Goal: Information Seeking & Learning: Understand process/instructions

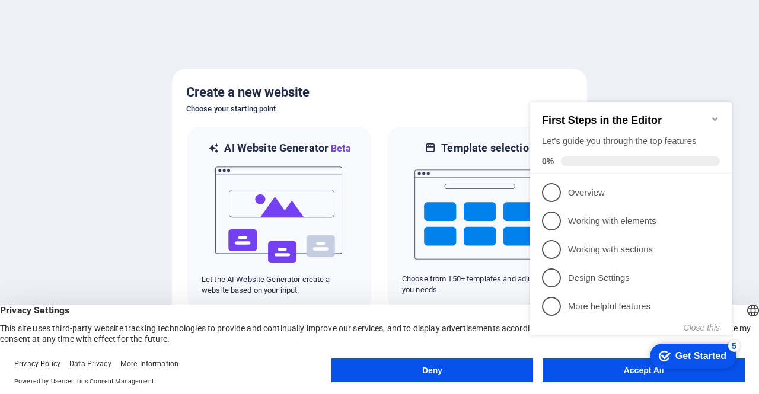
click at [694, 25] on div at bounding box center [379, 197] width 759 height 394
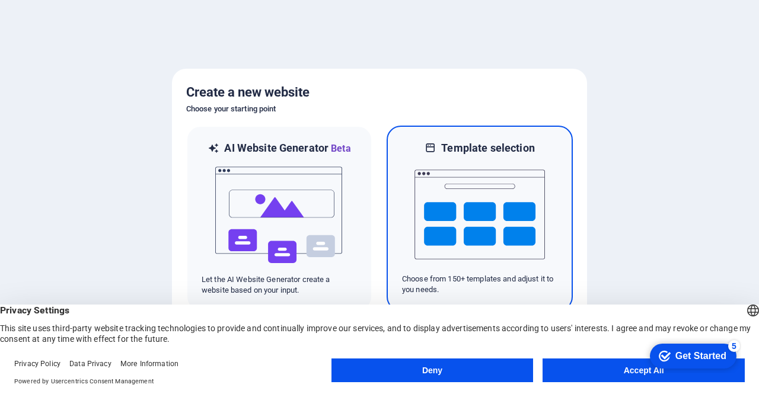
click at [458, 232] on img at bounding box center [479, 214] width 130 height 119
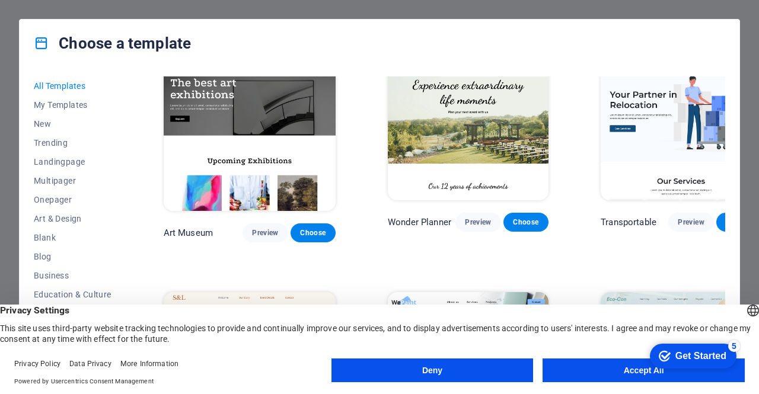
scroll to position [282, 0]
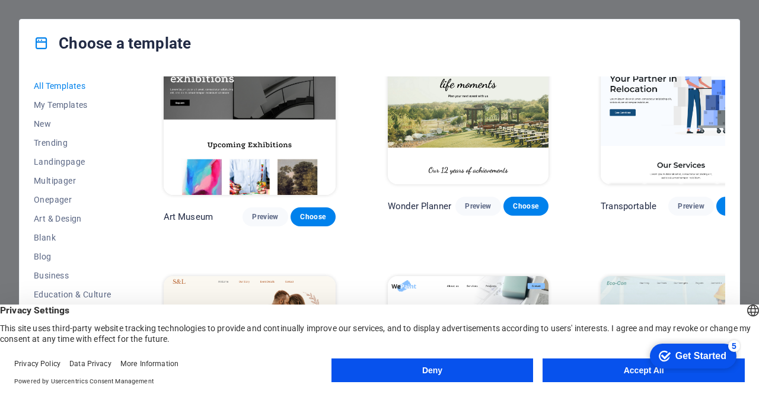
click at [595, 378] on button "Accept All" at bounding box center [644, 371] width 202 height 24
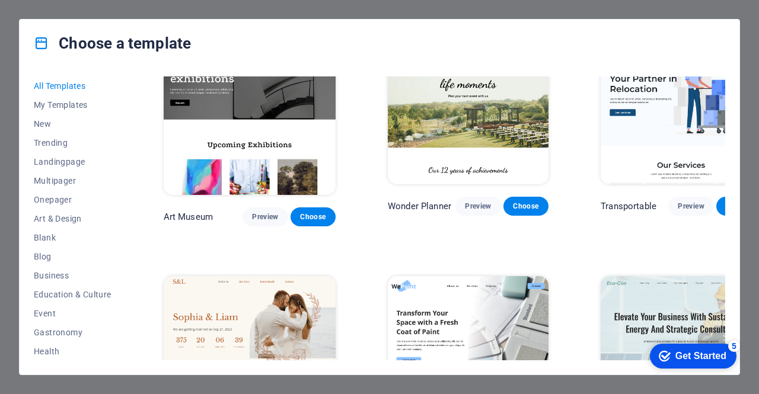
click at [745, 2] on div "Choose a template All Templates My Templates New Trending Landingpage Multipage…" at bounding box center [379, 197] width 759 height 394
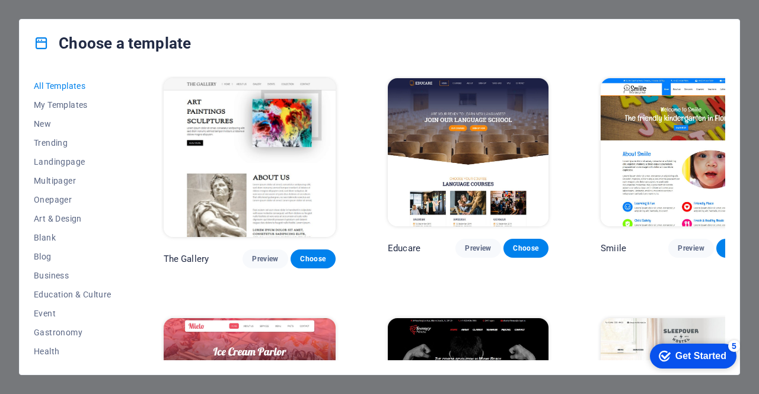
scroll to position [12067, 0]
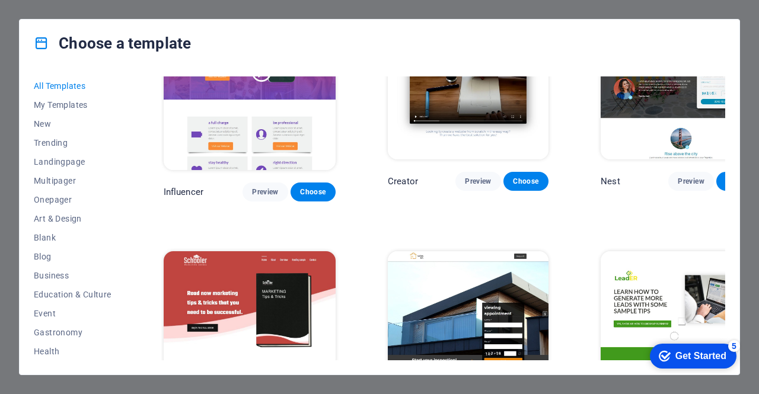
click at [686, 358] on div "Get Started" at bounding box center [700, 356] width 51 height 11
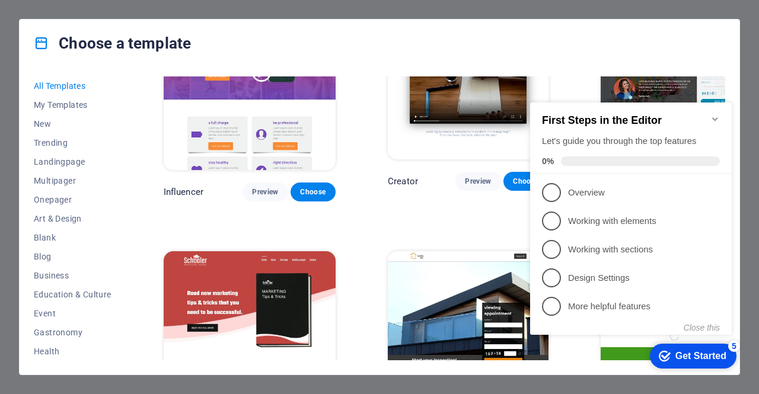
click at [107, 8] on div "Choose a template All Templates My Templates New Trending Landingpage Multipage…" at bounding box center [379, 197] width 759 height 394
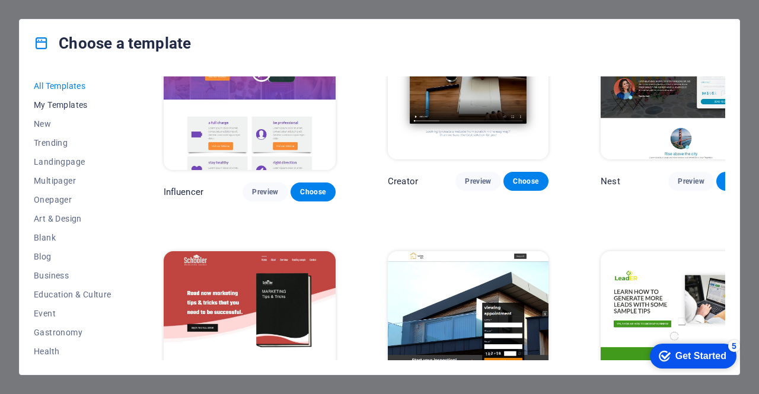
click at [52, 107] on span "My Templates" at bounding box center [73, 104] width 78 height 9
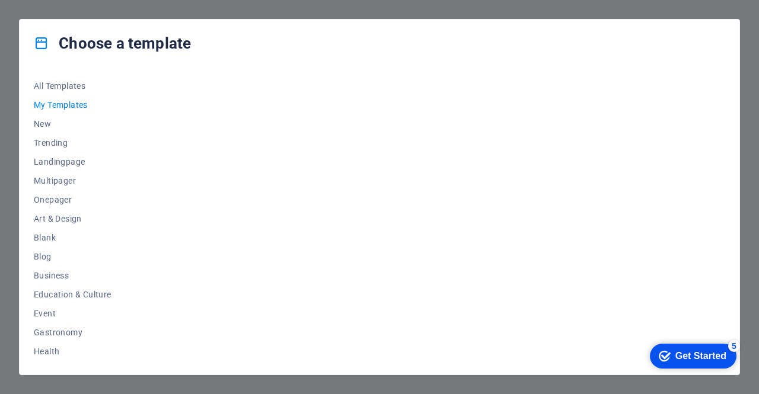
scroll to position [0, 0]
drag, startPoint x: 125, startPoint y: 213, endPoint x: 134, endPoint y: 342, distance: 128.4
click at [134, 342] on div "All Templates My Templates New Trending Landingpage Multipager Onepager Art & D…" at bounding box center [380, 221] width 720 height 308
click at [66, 100] on span "My Templates" at bounding box center [73, 104] width 78 height 9
click at [662, 348] on div "checkmark Get Started 5" at bounding box center [693, 356] width 87 height 25
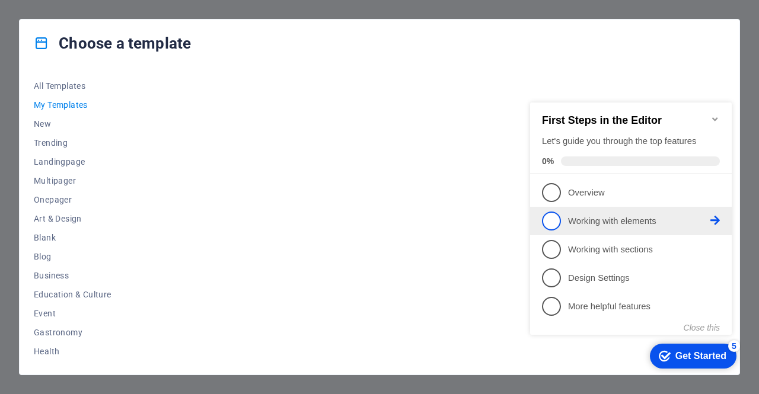
click at [604, 212] on link "2 Working with elements - incomplete" at bounding box center [631, 221] width 178 height 19
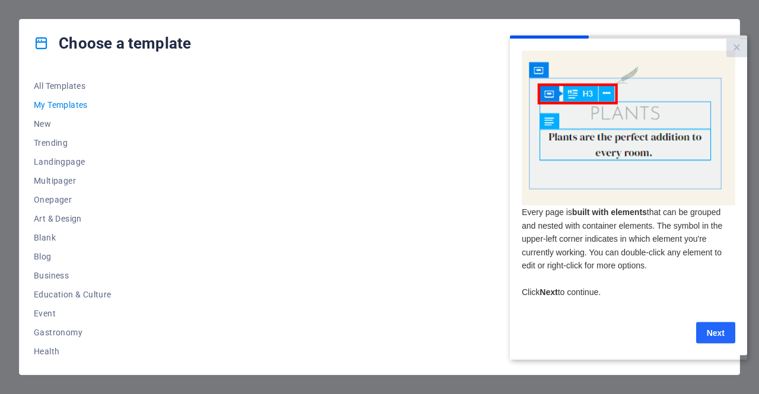
click at [712, 336] on link "Next" at bounding box center [715, 332] width 39 height 21
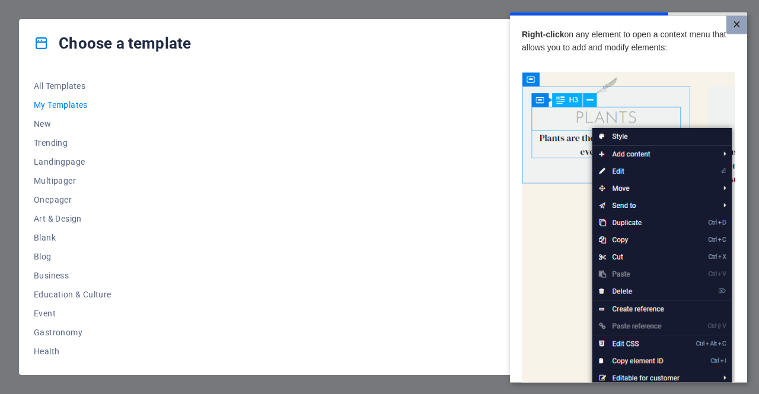
click at [732, 24] on link "×" at bounding box center [736, 24] width 21 height 18
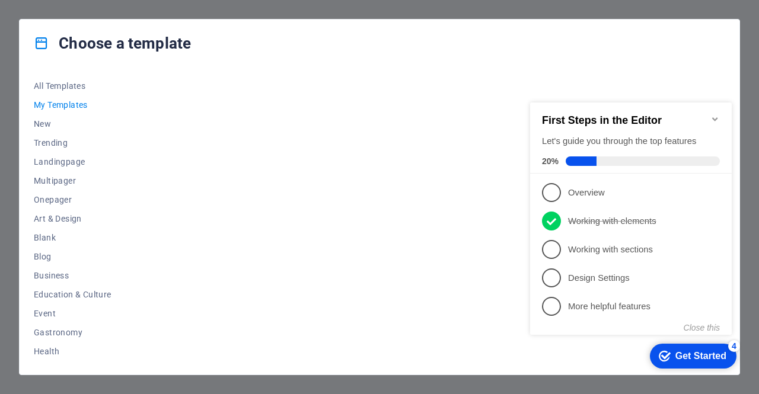
drag, startPoint x: 678, startPoint y: 358, endPoint x: 689, endPoint y: 357, distance: 10.7
click at [689, 357] on div "Get Started" at bounding box center [700, 356] width 51 height 11
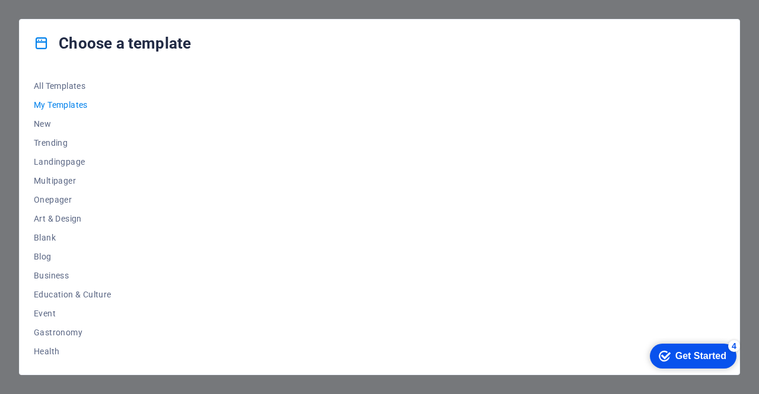
click at [689, 357] on div "Get Started" at bounding box center [700, 356] width 51 height 11
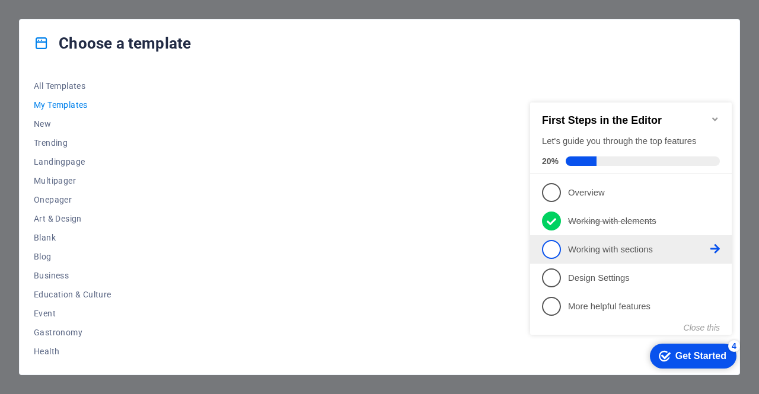
click at [608, 247] on p "Working with sections - incomplete" at bounding box center [639, 250] width 142 height 12
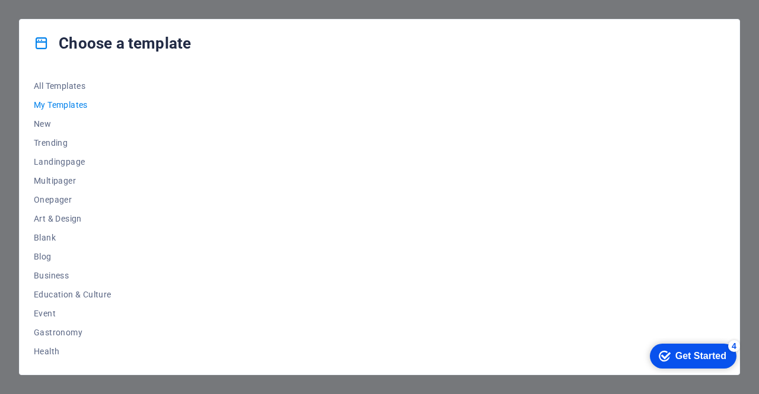
click at [675, 356] on div "Get Started" at bounding box center [700, 356] width 51 height 11
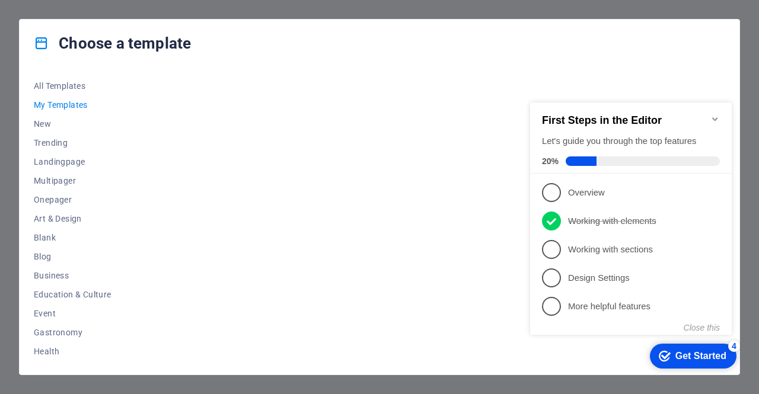
click at [675, 355] on div "Get Started" at bounding box center [700, 356] width 51 height 11
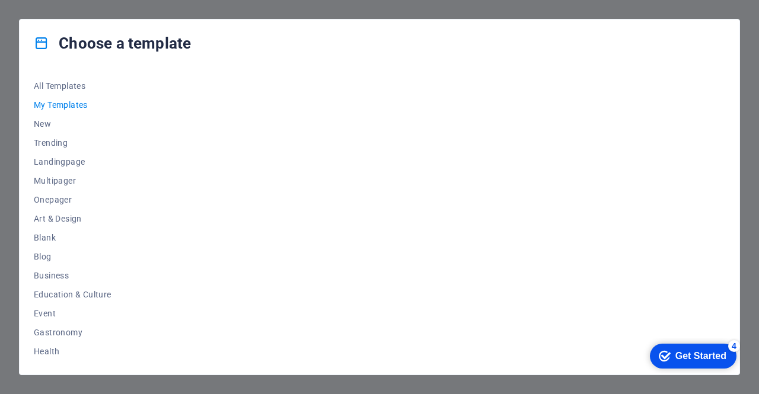
click at [675, 355] on div "Get Started" at bounding box center [700, 356] width 51 height 11
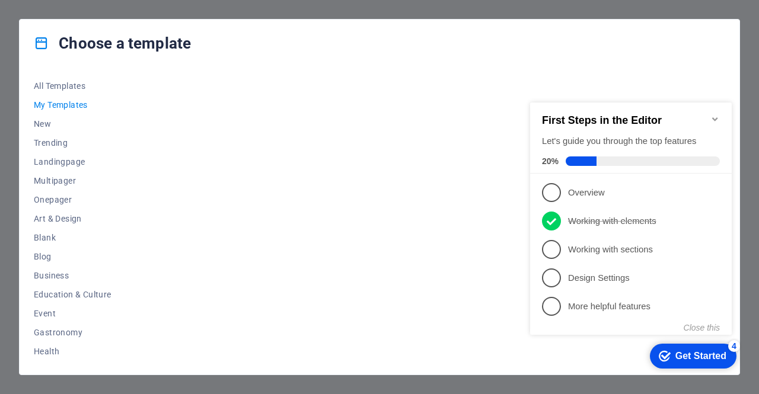
click at [675, 352] on div "Get Started" at bounding box center [700, 356] width 51 height 11
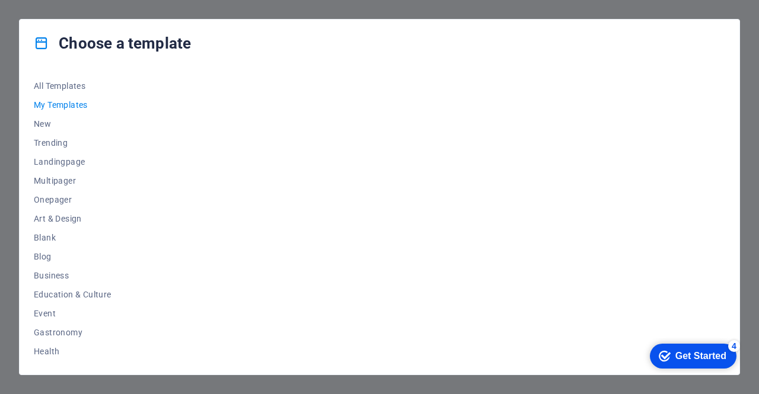
click at [675, 352] on div "Get Started" at bounding box center [700, 356] width 51 height 11
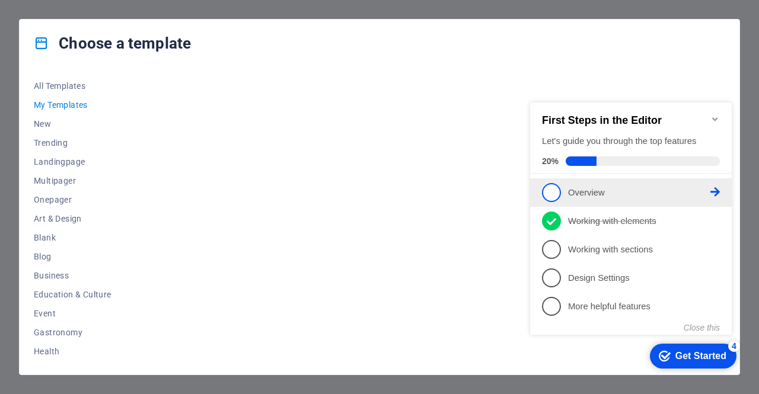
click at [616, 192] on p "Overview - incomplete" at bounding box center [639, 193] width 142 height 12
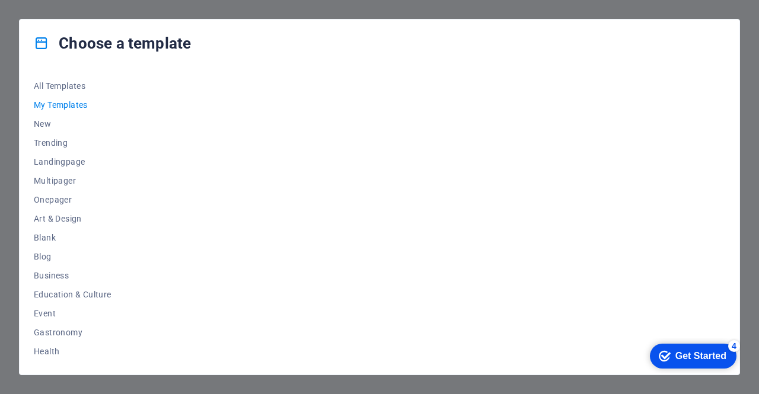
click at [667, 347] on div "checkmark Get Started 4" at bounding box center [693, 356] width 87 height 25
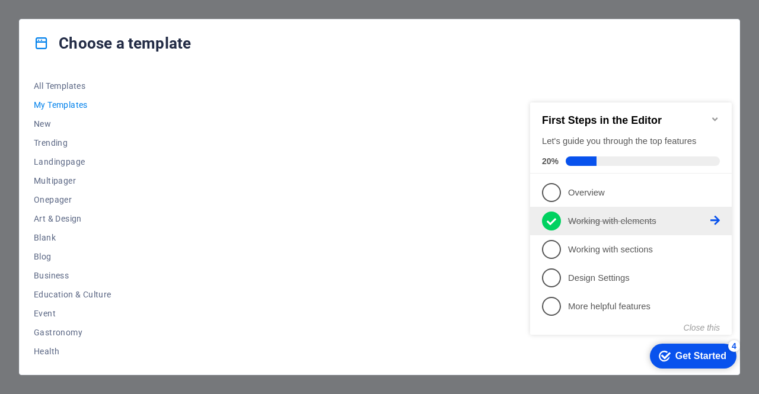
click at [714, 216] on icon at bounding box center [714, 220] width 9 height 9
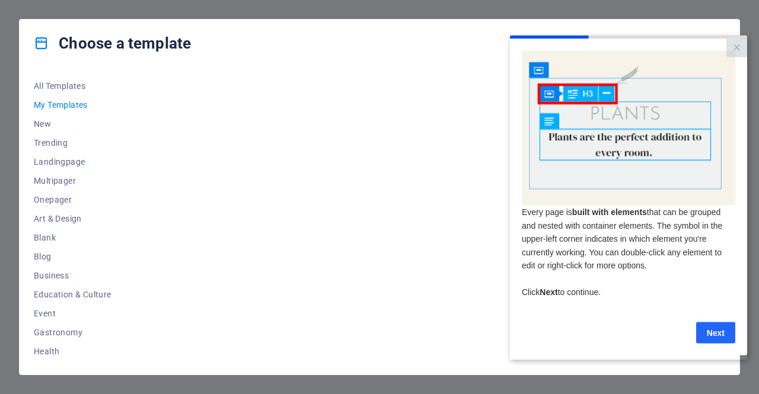
click at [716, 337] on link "Next" at bounding box center [715, 332] width 39 height 21
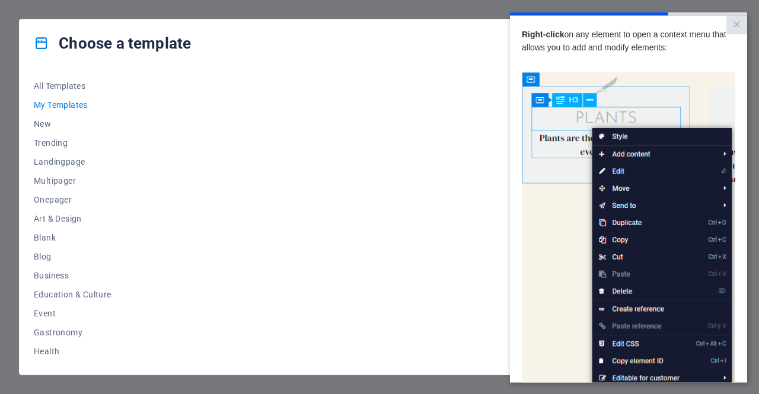
click at [725, 373] on img at bounding box center [628, 240] width 213 height 336
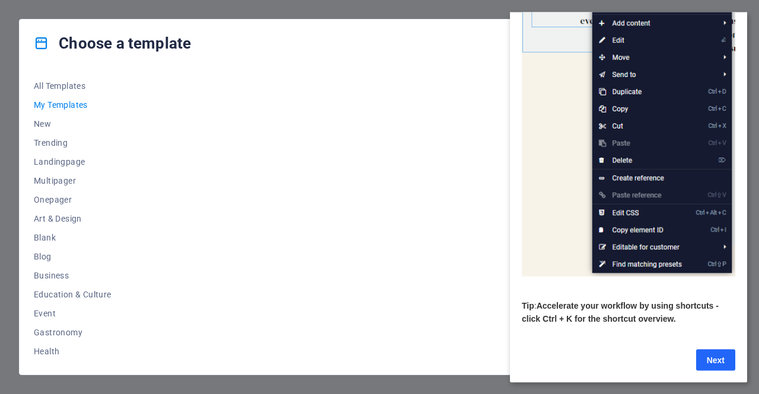
click at [713, 349] on link "Next" at bounding box center [715, 359] width 39 height 21
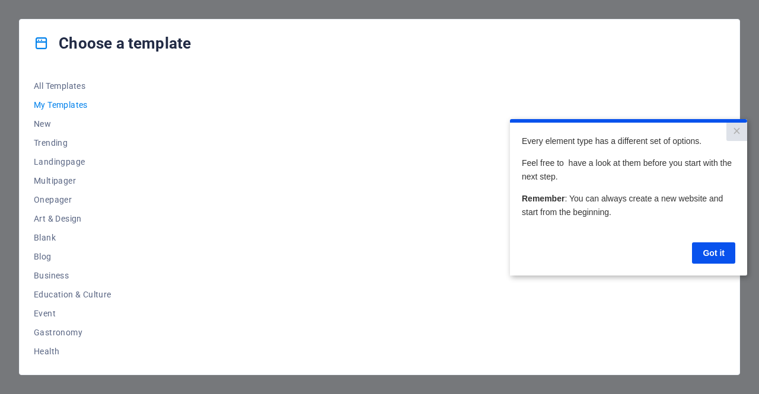
scroll to position [0, 0]
click at [707, 250] on link "Got it" at bounding box center [713, 252] width 43 height 21
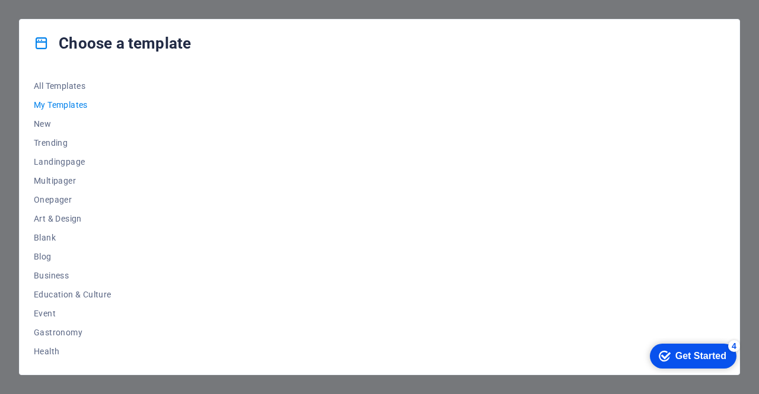
click at [682, 354] on div "Get Started" at bounding box center [700, 356] width 51 height 11
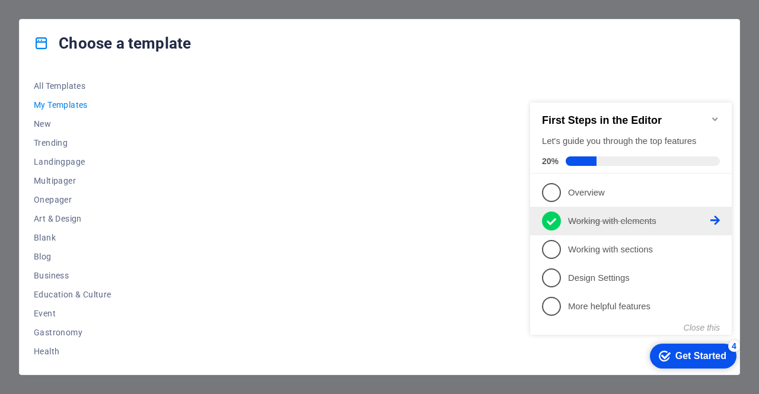
click at [715, 214] on link "2 Working with elements - completed" at bounding box center [631, 221] width 178 height 19
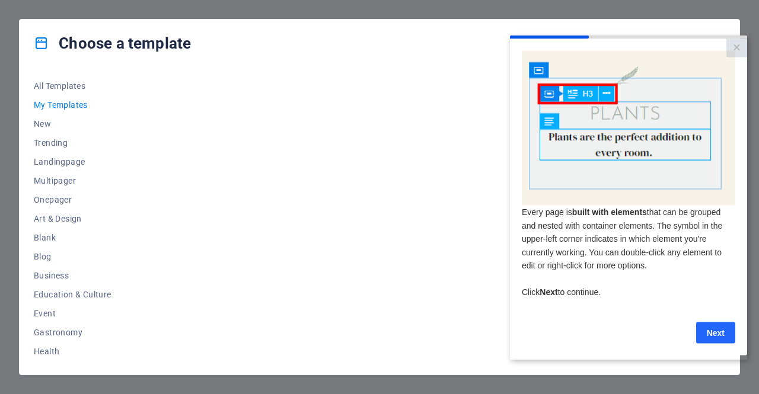
click at [713, 336] on link "Next" at bounding box center [715, 332] width 39 height 21
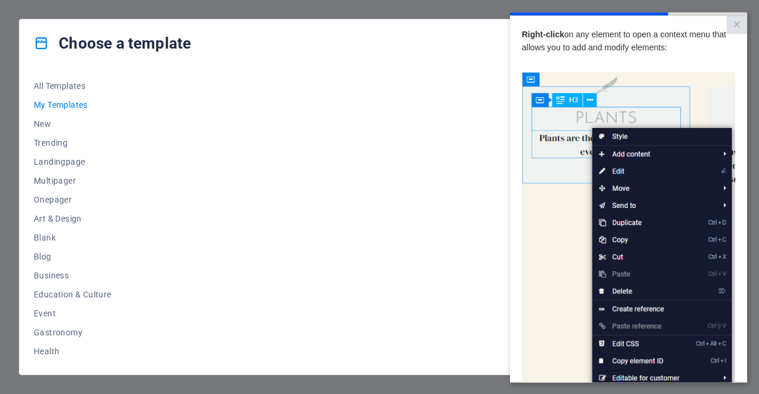
scroll to position [144, 0]
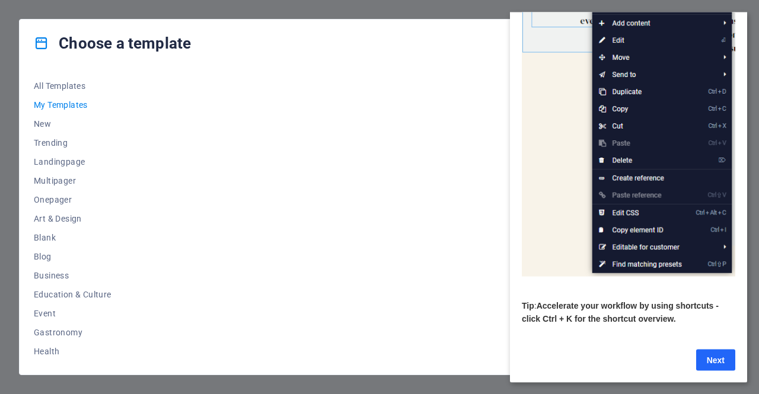
click at [707, 349] on link "Next" at bounding box center [715, 359] width 39 height 21
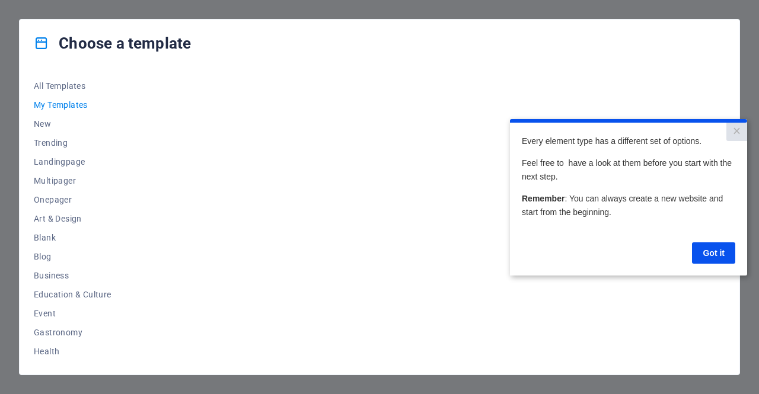
scroll to position [0, 0]
click at [713, 251] on link "Got it" at bounding box center [713, 252] width 43 height 21
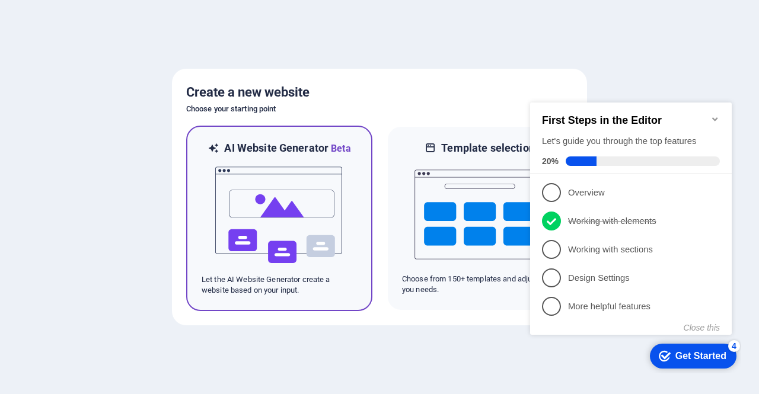
click at [305, 162] on img at bounding box center [279, 215] width 130 height 119
